Goal: Task Accomplishment & Management: Complete application form

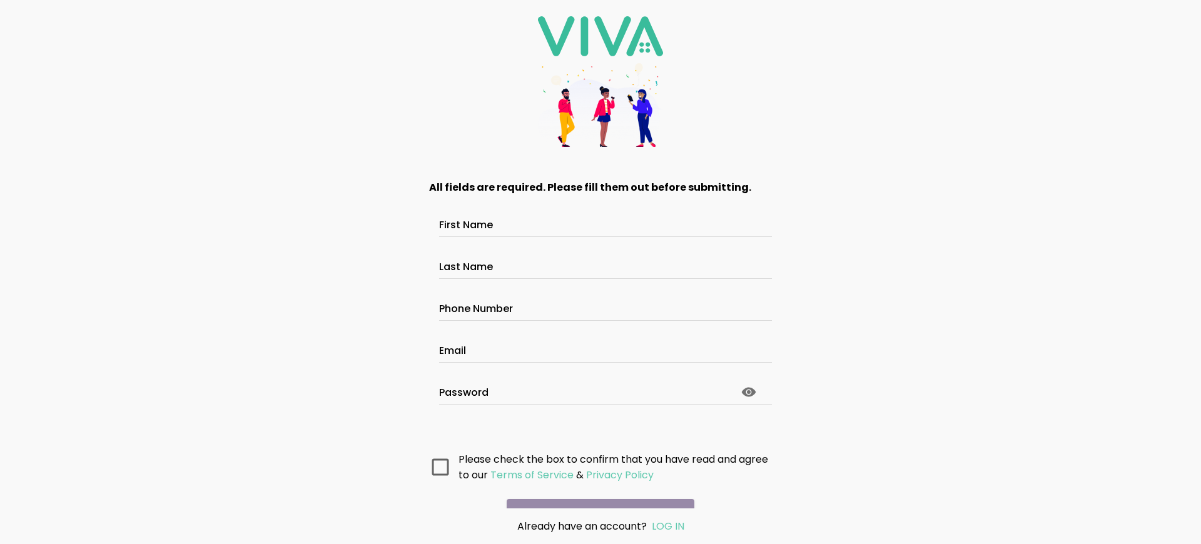
scroll to position [53, 0]
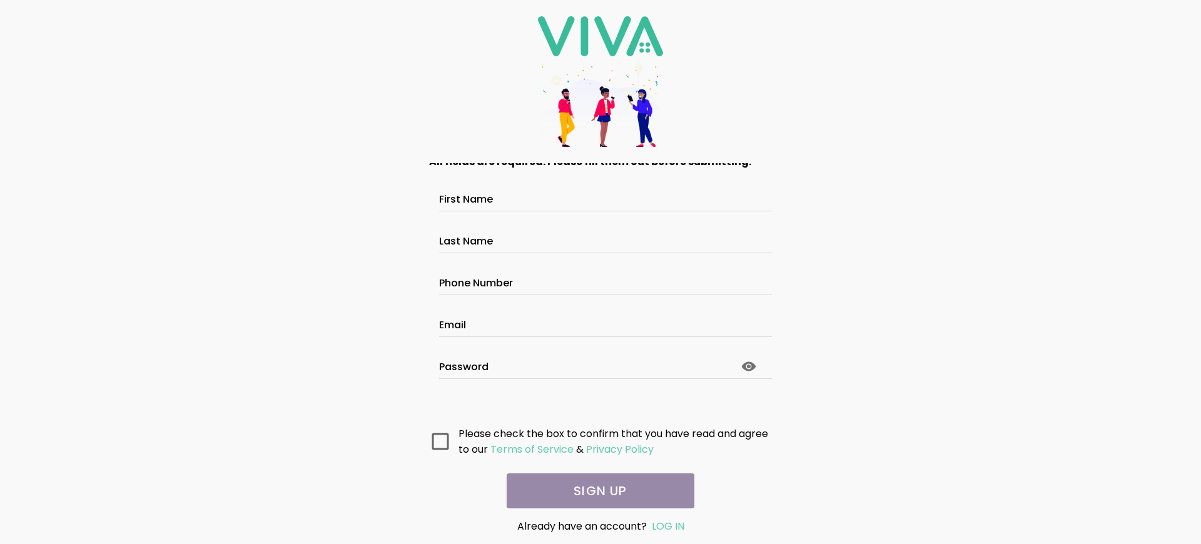
click at [596, 491] on main "All fields are required. Please fill them out before submitting. First Name Las…" at bounding box center [600, 335] width 375 height 345
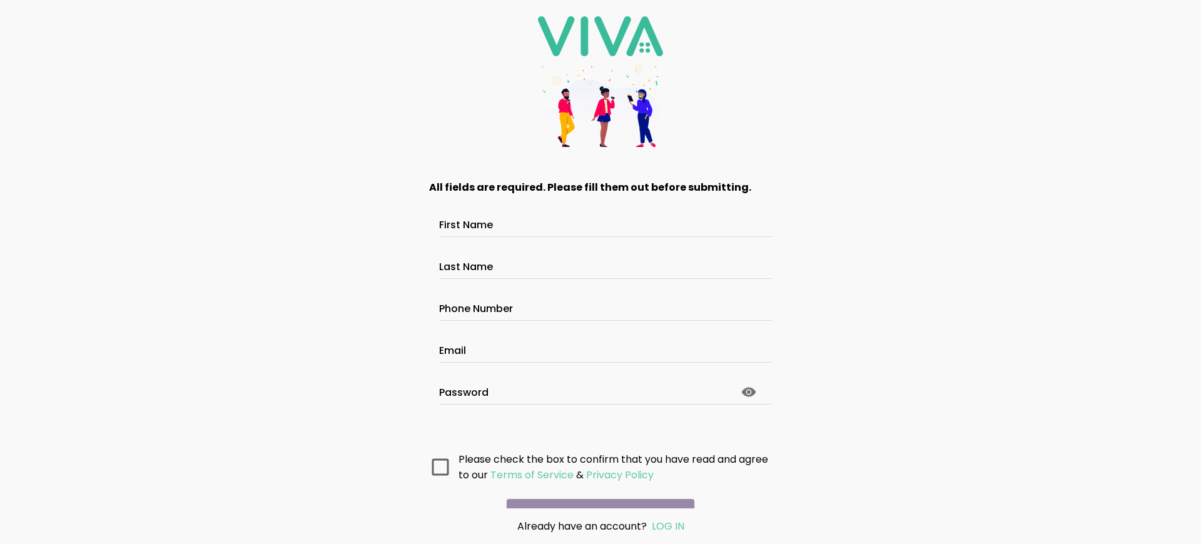
scroll to position [66, 0]
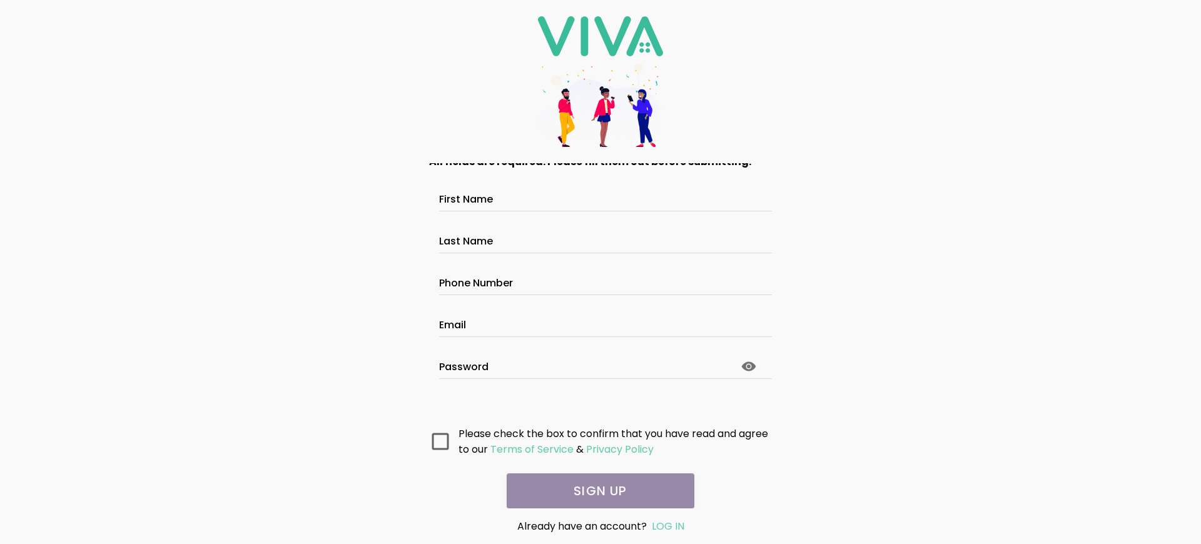
click at [596, 491] on main "All fields are required. Please fill them out before submitting. First Name Las…" at bounding box center [600, 335] width 375 height 345
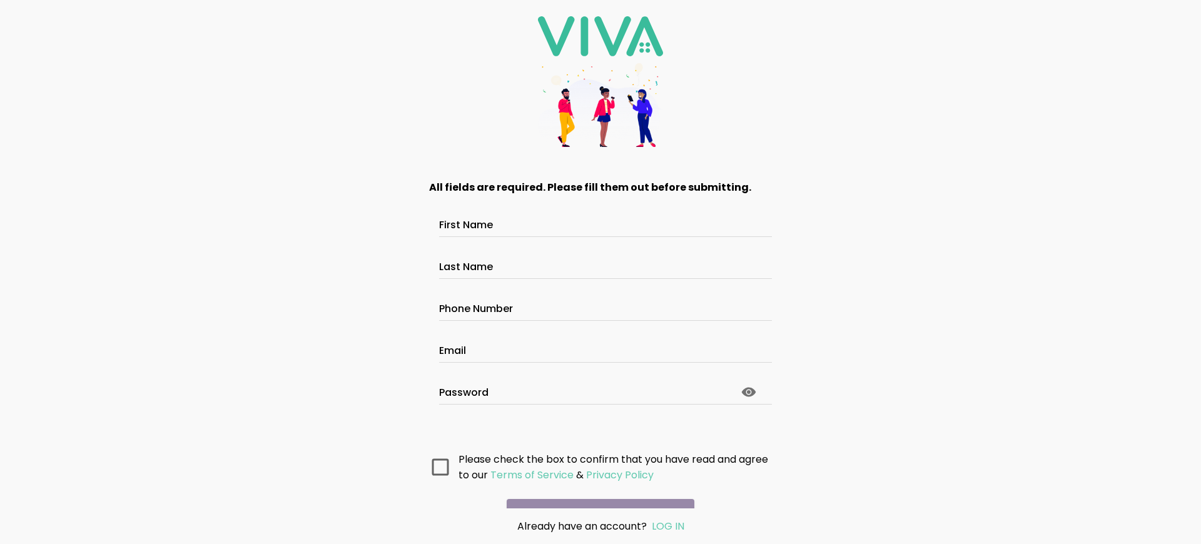
click at [596, 491] on main "All fields are required. Please fill them out before submitting. First Name Las…" at bounding box center [600, 335] width 375 height 345
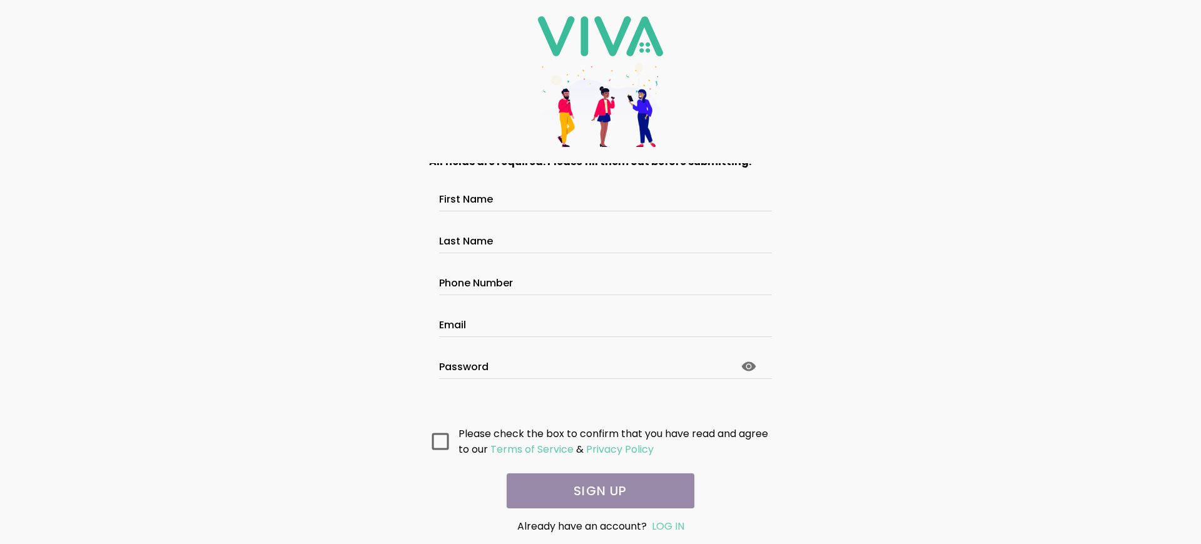
click at [596, 491] on main "All fields are required. Please fill them out before submitting. First Name Las…" at bounding box center [600, 335] width 375 height 345
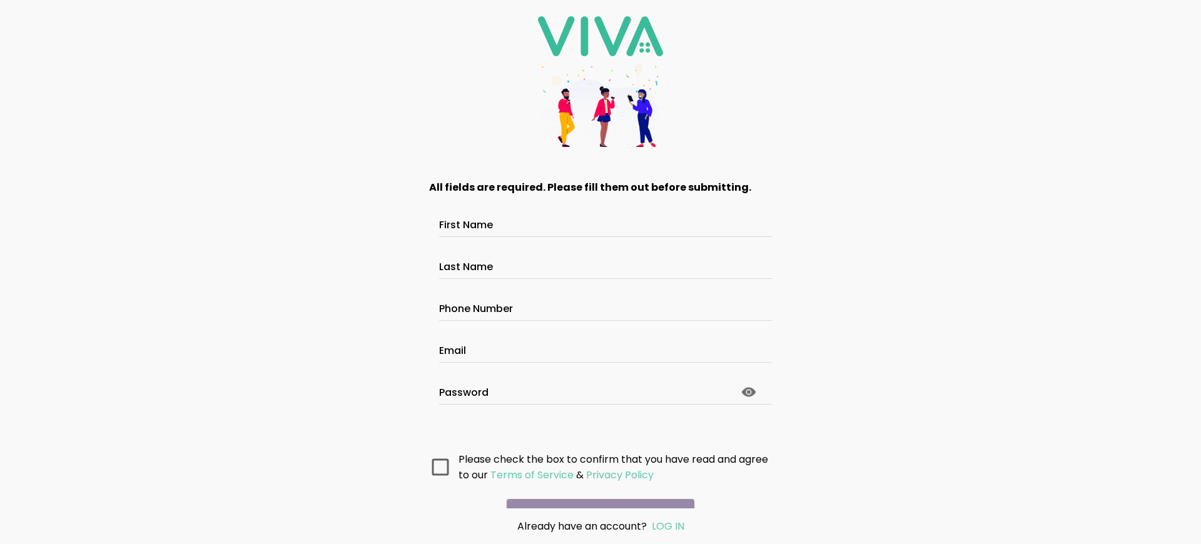
click at [596, 491] on main "All fields are required. Please fill them out before submitting. First Name Las…" at bounding box center [600, 335] width 375 height 345
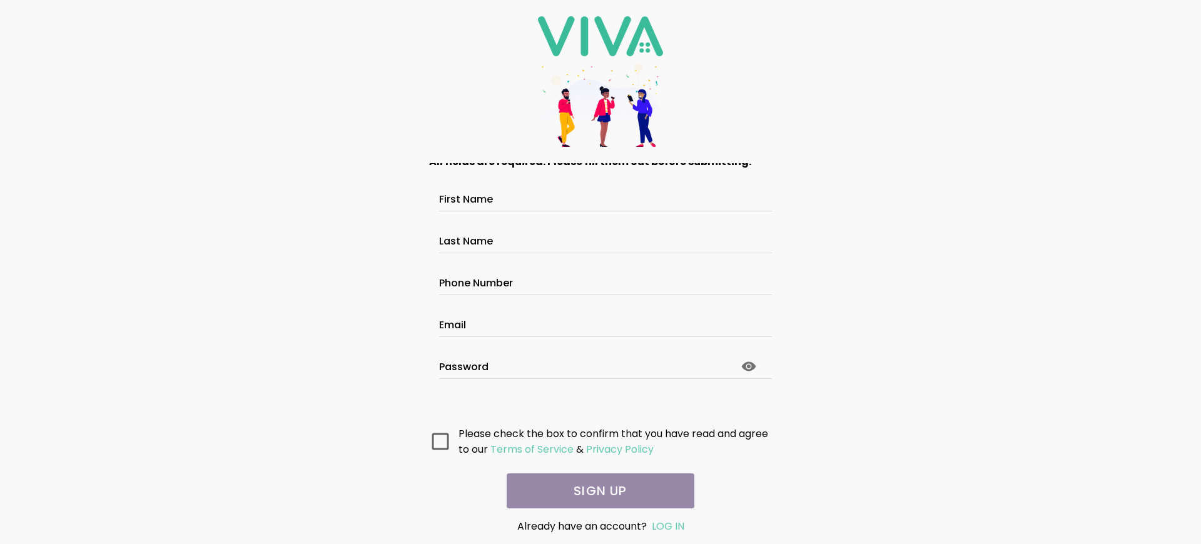
click at [596, 491] on main "All fields are required. Please fill them out before submitting. First Name Las…" at bounding box center [600, 335] width 375 height 345
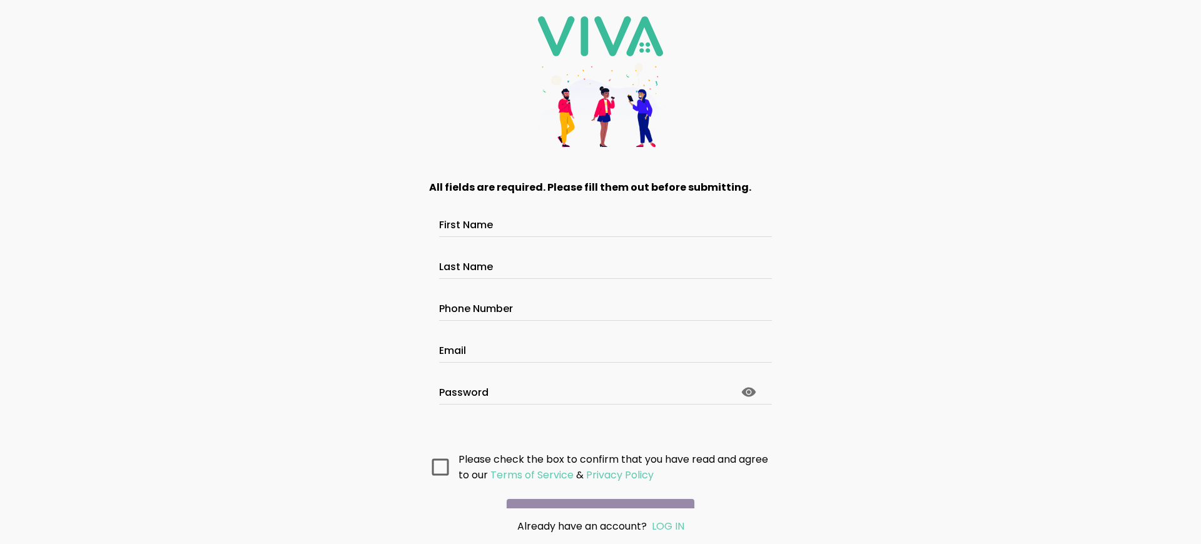
click at [596, 491] on main "All fields are required. Please fill them out before submitting. First Name Las…" at bounding box center [600, 335] width 375 height 345
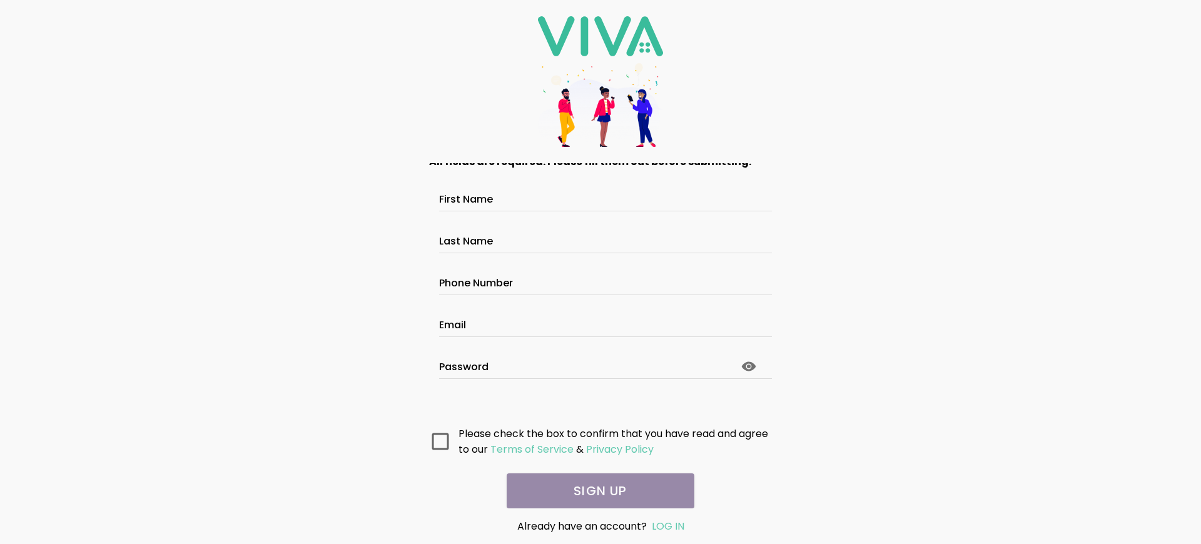
click at [596, 491] on main "All fields are required. Please fill them out before submitting. First Name Las…" at bounding box center [600, 335] width 375 height 345
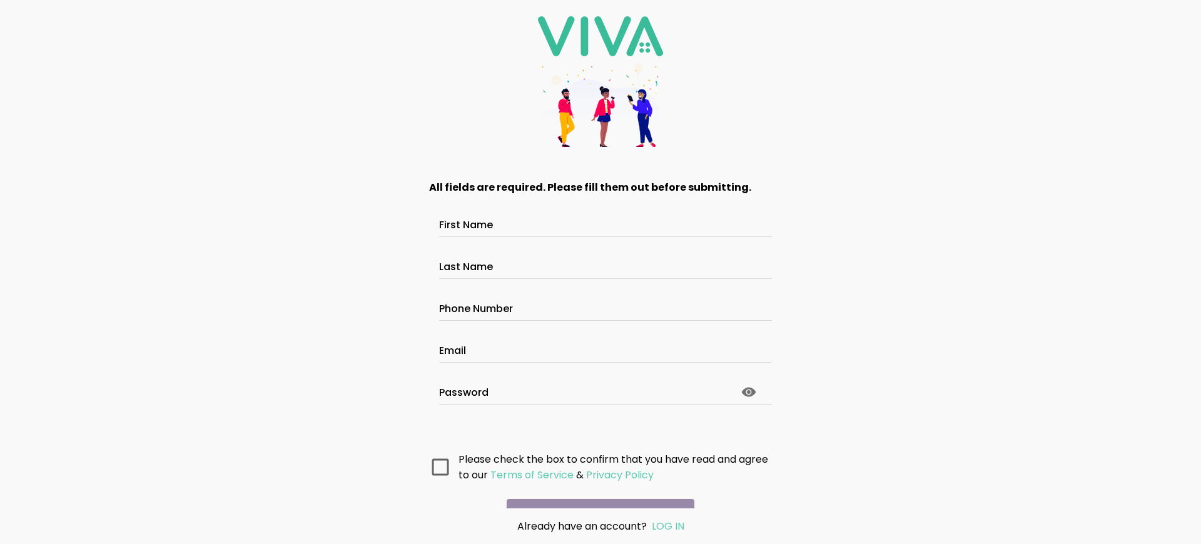
click at [596, 491] on main "All fields are required. Please fill them out before submitting. First Name Las…" at bounding box center [600, 335] width 375 height 345
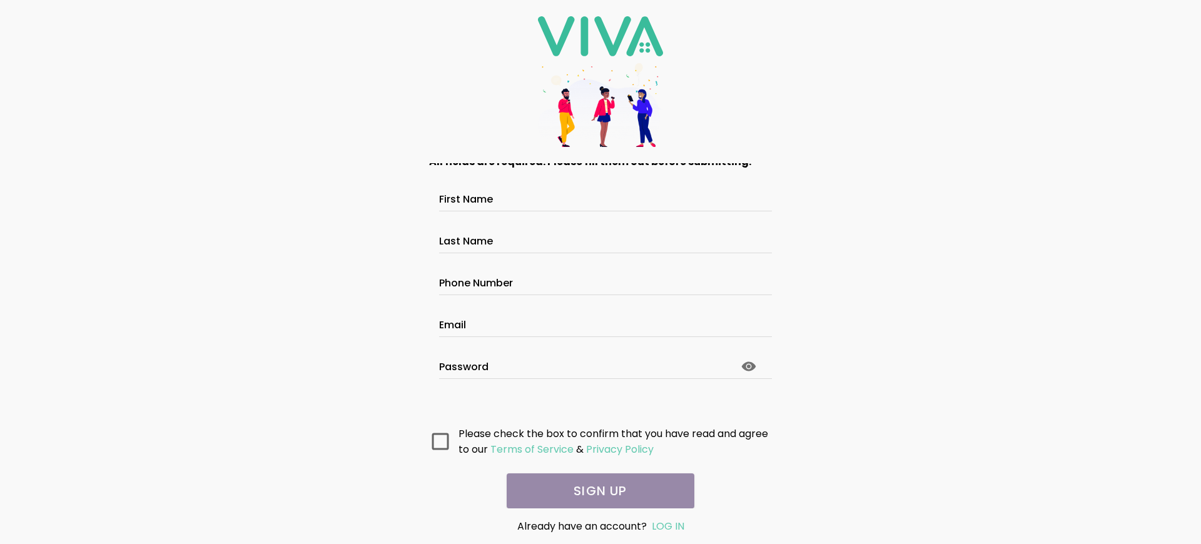
click at [596, 491] on main "All fields are required. Please fill them out before submitting. First Name Las…" at bounding box center [600, 335] width 375 height 345
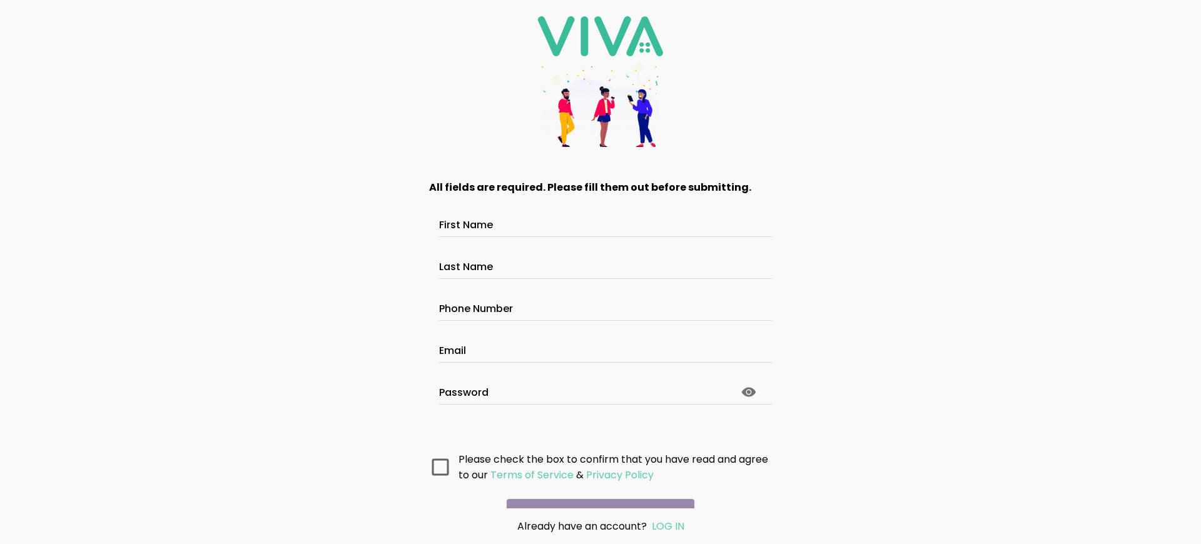
click at [596, 491] on main "All fields are required. Please fill them out before submitting. First Name Las…" at bounding box center [600, 335] width 375 height 345
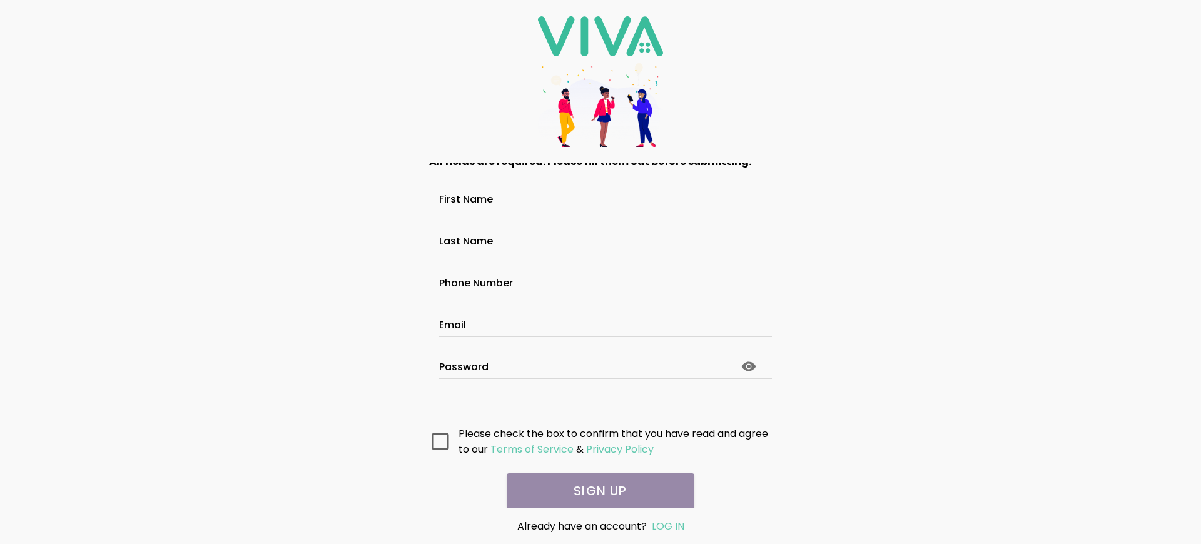
click at [596, 491] on main "All fields are required. Please fill them out before submitting. First Name Las…" at bounding box center [600, 335] width 375 height 345
